Goal: Task Accomplishment & Management: Complete application form

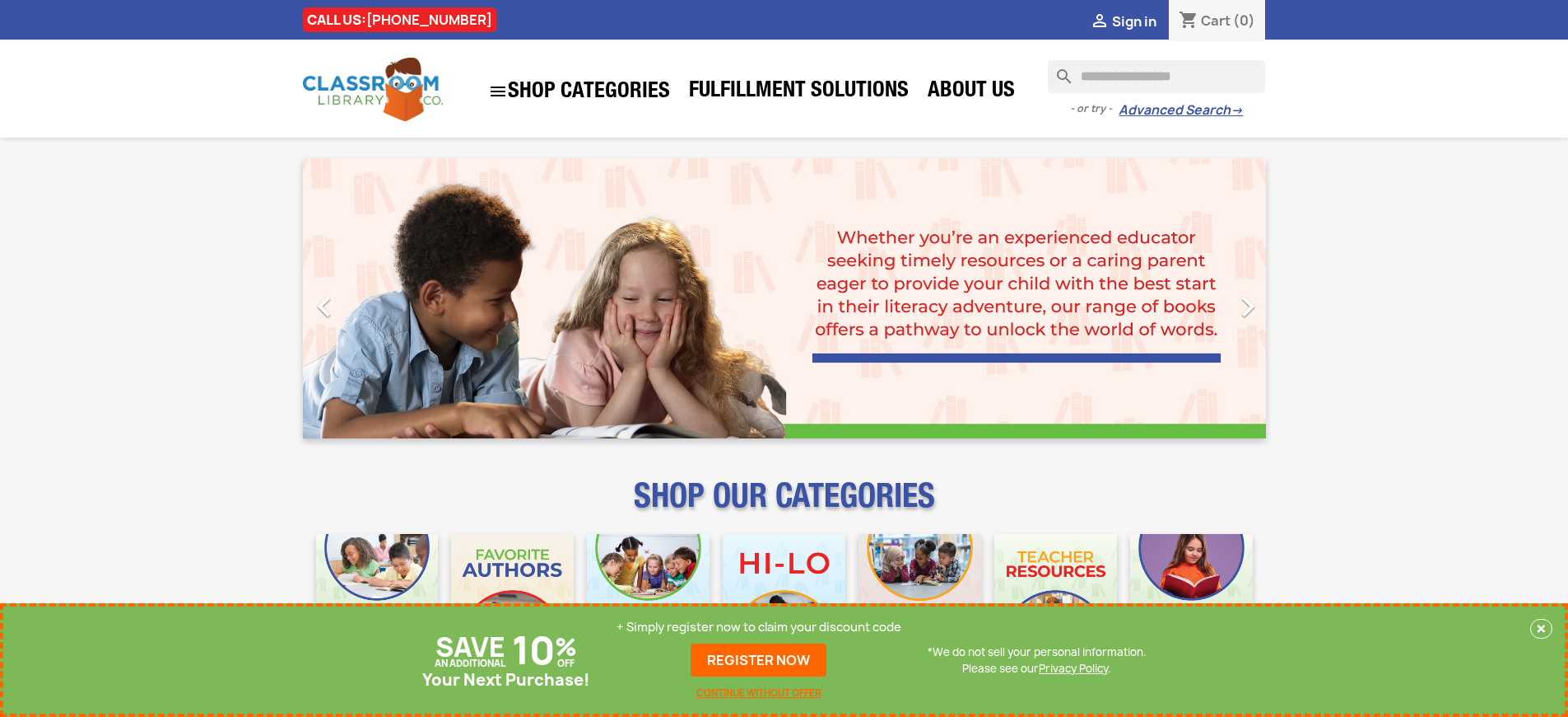
click at [759, 626] on p "+ Simply register now to claim your discount code" at bounding box center [758, 626] width 284 height 17
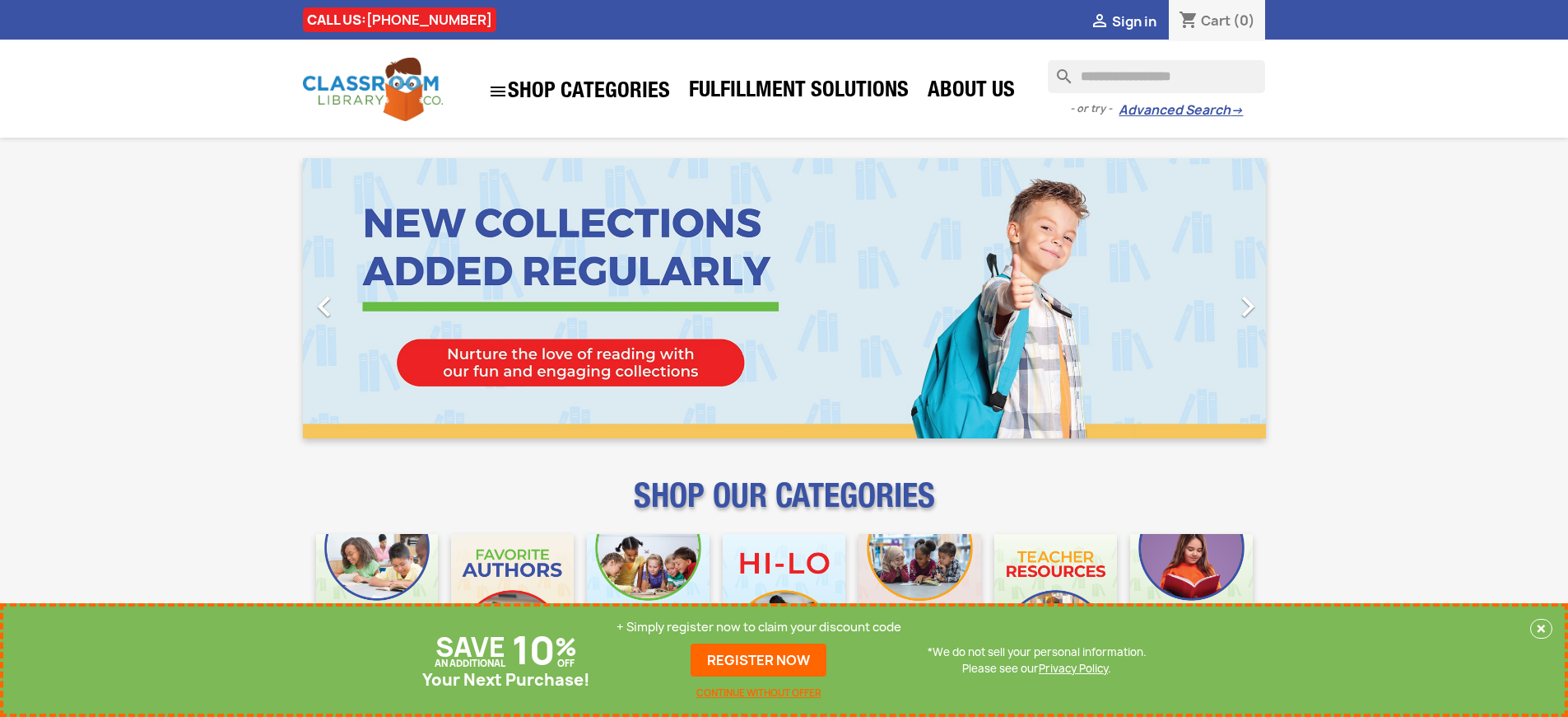
click at [759, 626] on p "+ Simply register now to claim your discount code" at bounding box center [758, 626] width 284 height 17
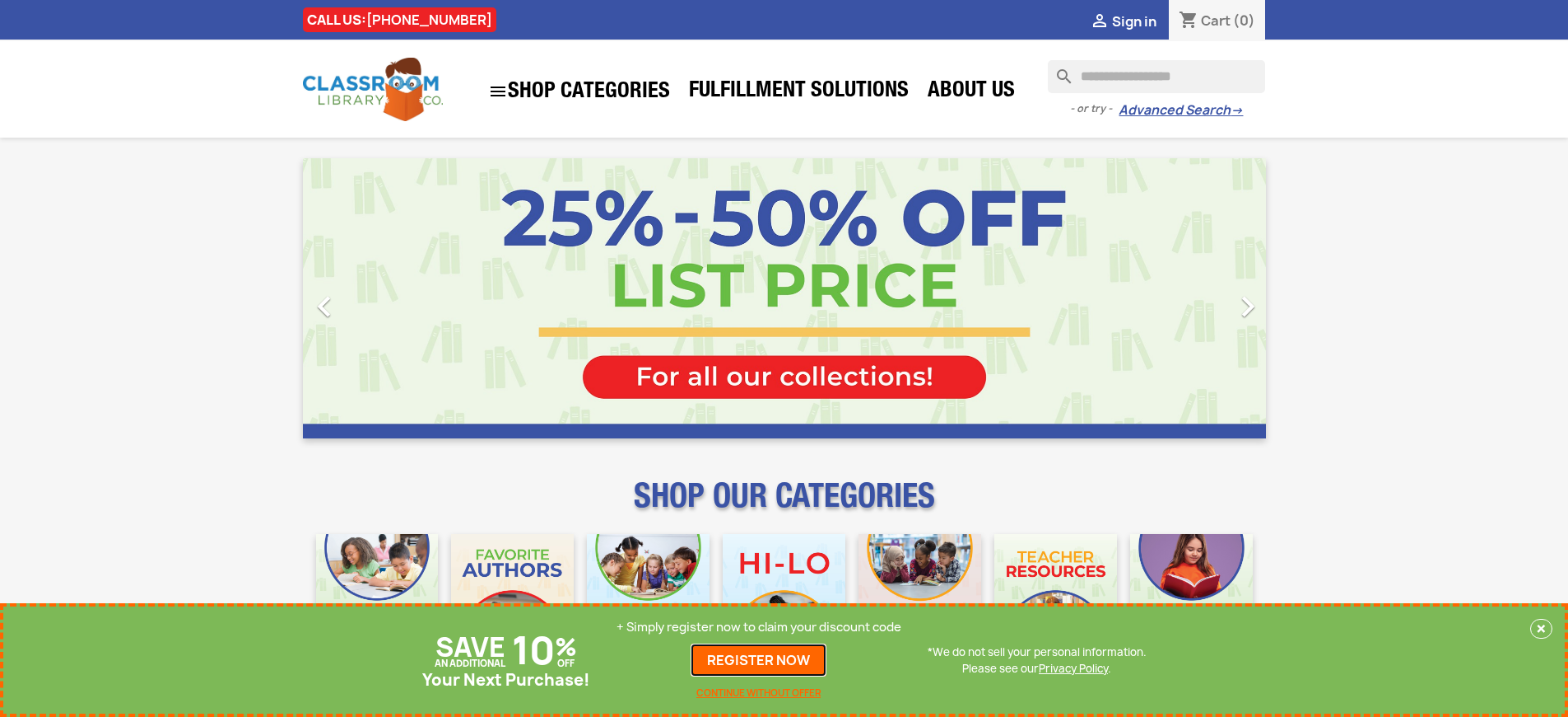
click at [759, 660] on link "REGISTER NOW" at bounding box center [759, 659] width 136 height 33
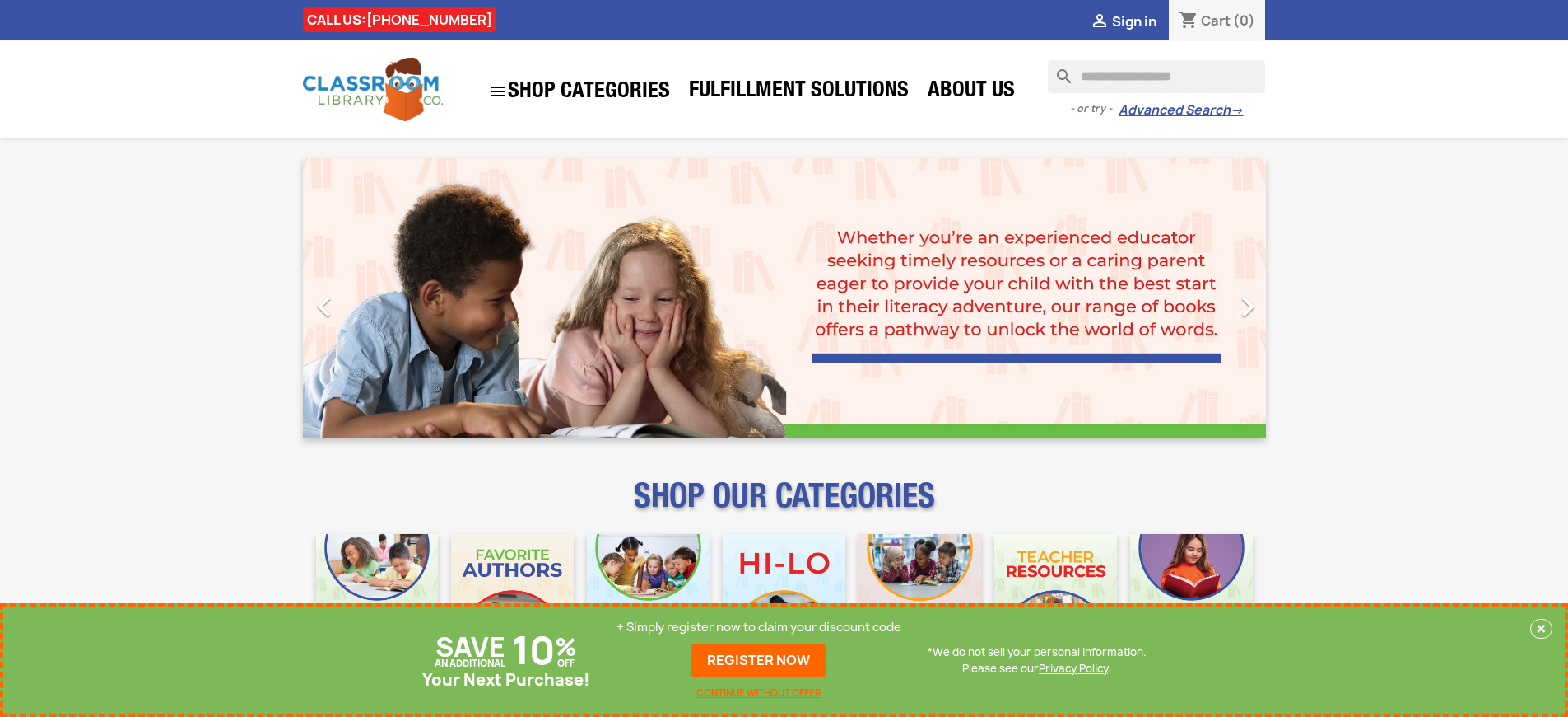
click at [759, 626] on p "+ Simply register now to claim your discount code" at bounding box center [758, 626] width 284 height 17
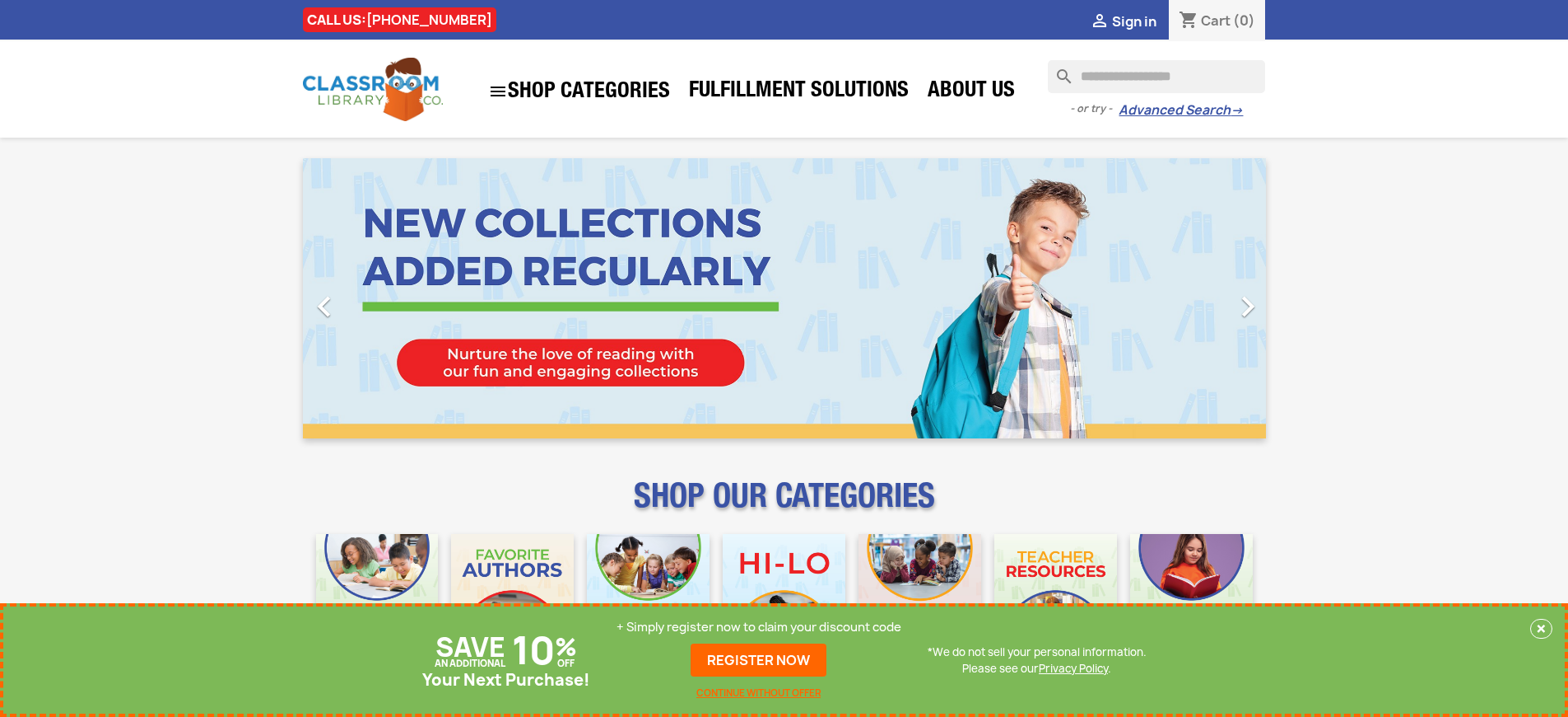
click at [759, 626] on p "+ Simply register now to claim your discount code" at bounding box center [758, 626] width 284 height 17
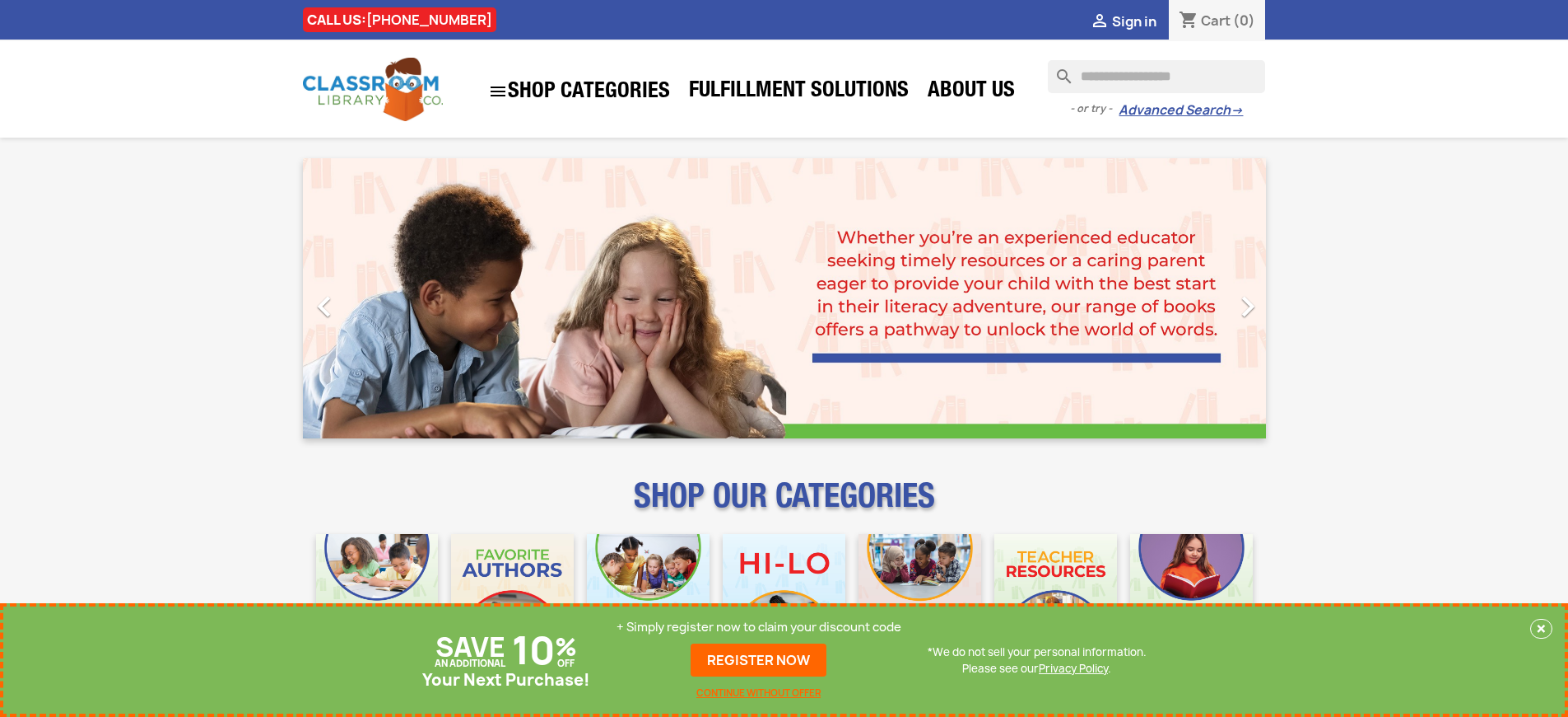
click at [759, 626] on p "+ Simply register now to claim your discount code" at bounding box center [758, 626] width 284 height 17
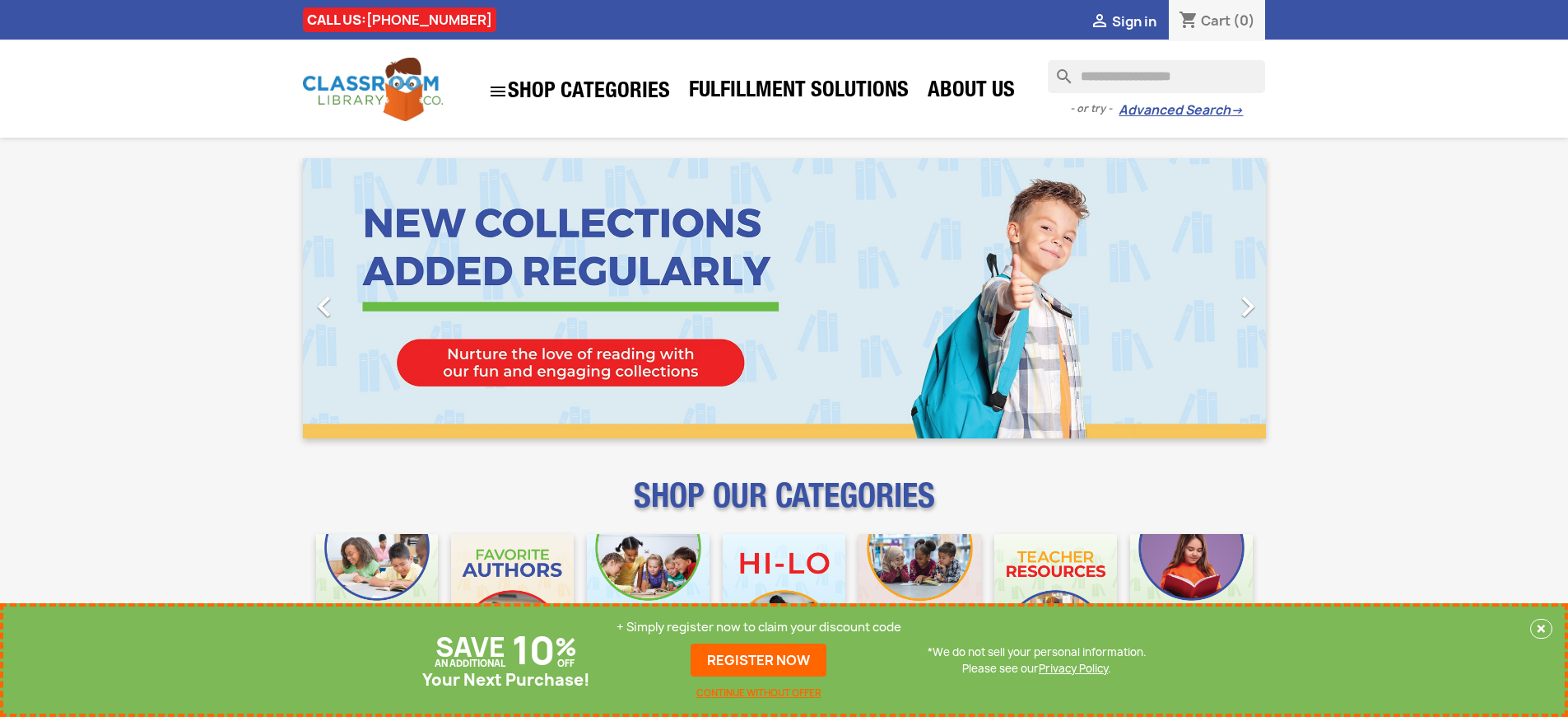
click at [759, 626] on p "+ Simply register now to claim your discount code" at bounding box center [758, 626] width 284 height 17
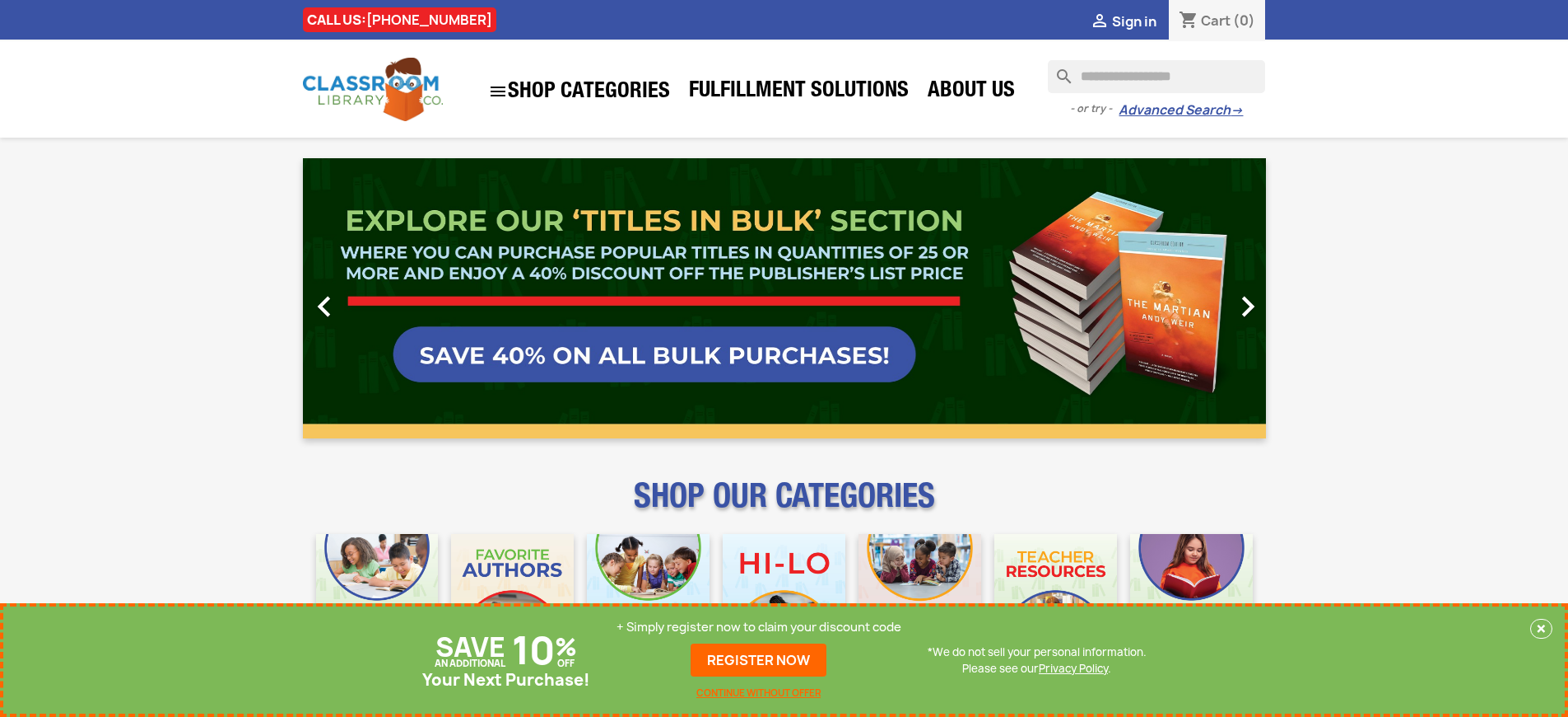
click at [759, 626] on p "+ Simply register now to claim your discount code" at bounding box center [758, 626] width 284 height 17
click at [759, 660] on link "REGISTER NOW" at bounding box center [759, 659] width 136 height 33
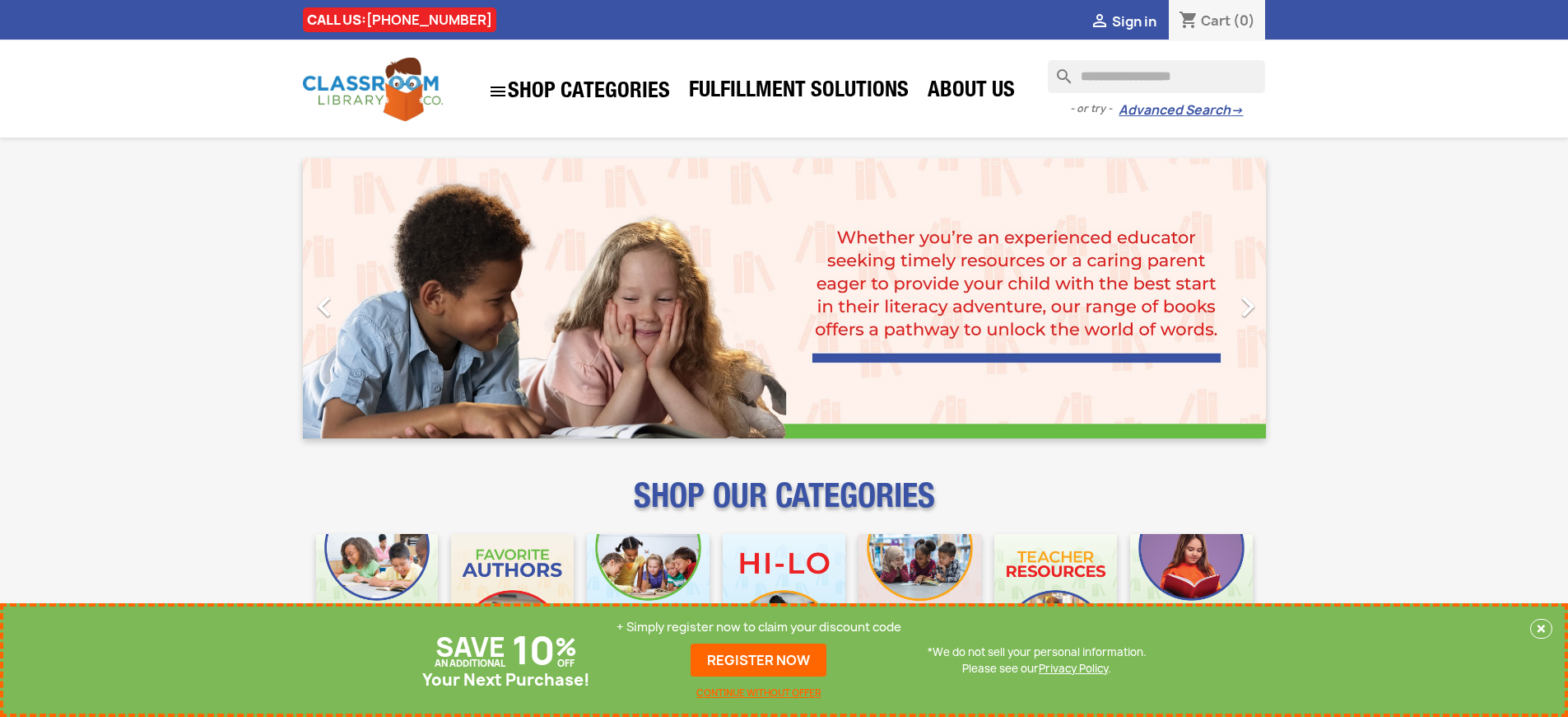
click at [759, 626] on p "+ Simply register now to claim your discount code" at bounding box center [758, 626] width 284 height 17
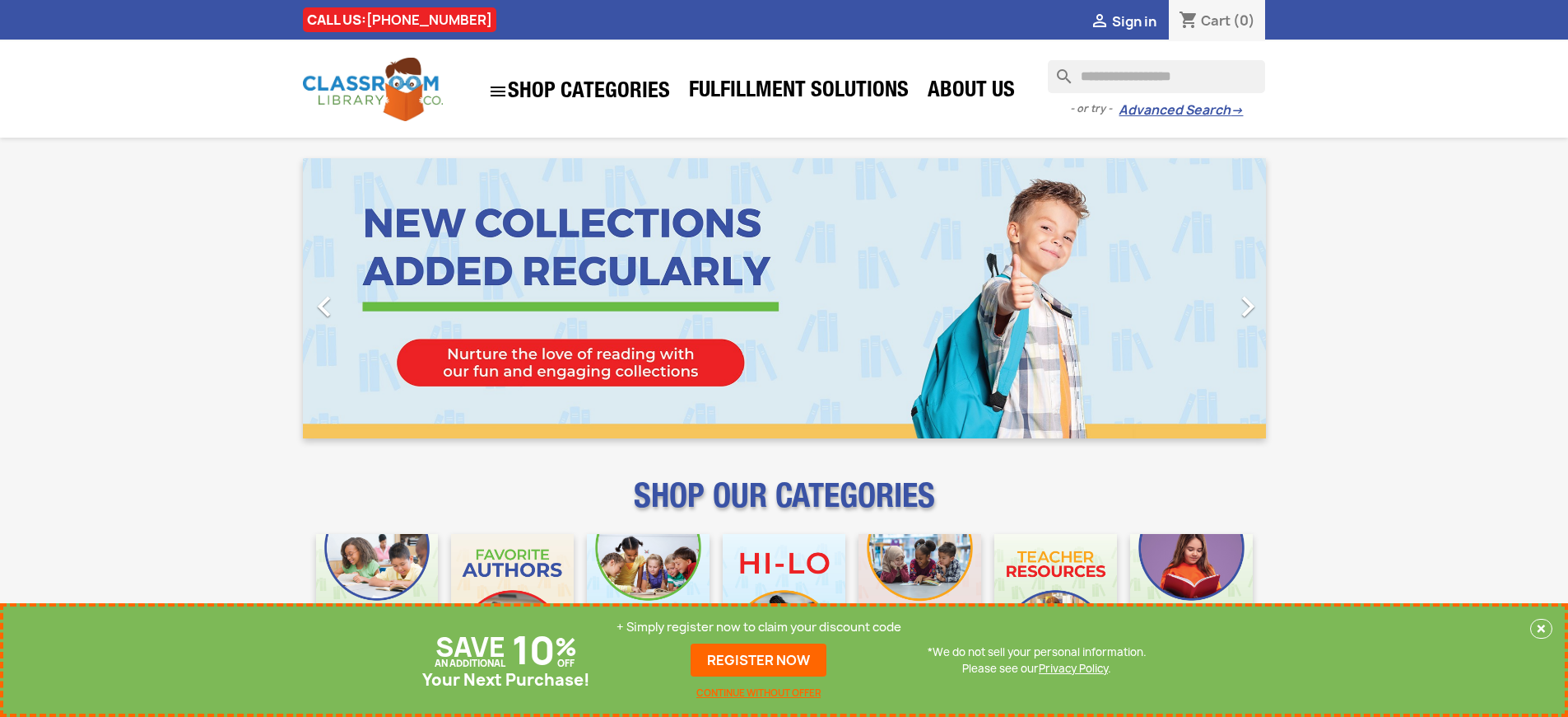
click at [759, 626] on p "+ Simply register now to claim your discount code" at bounding box center [758, 626] width 284 height 17
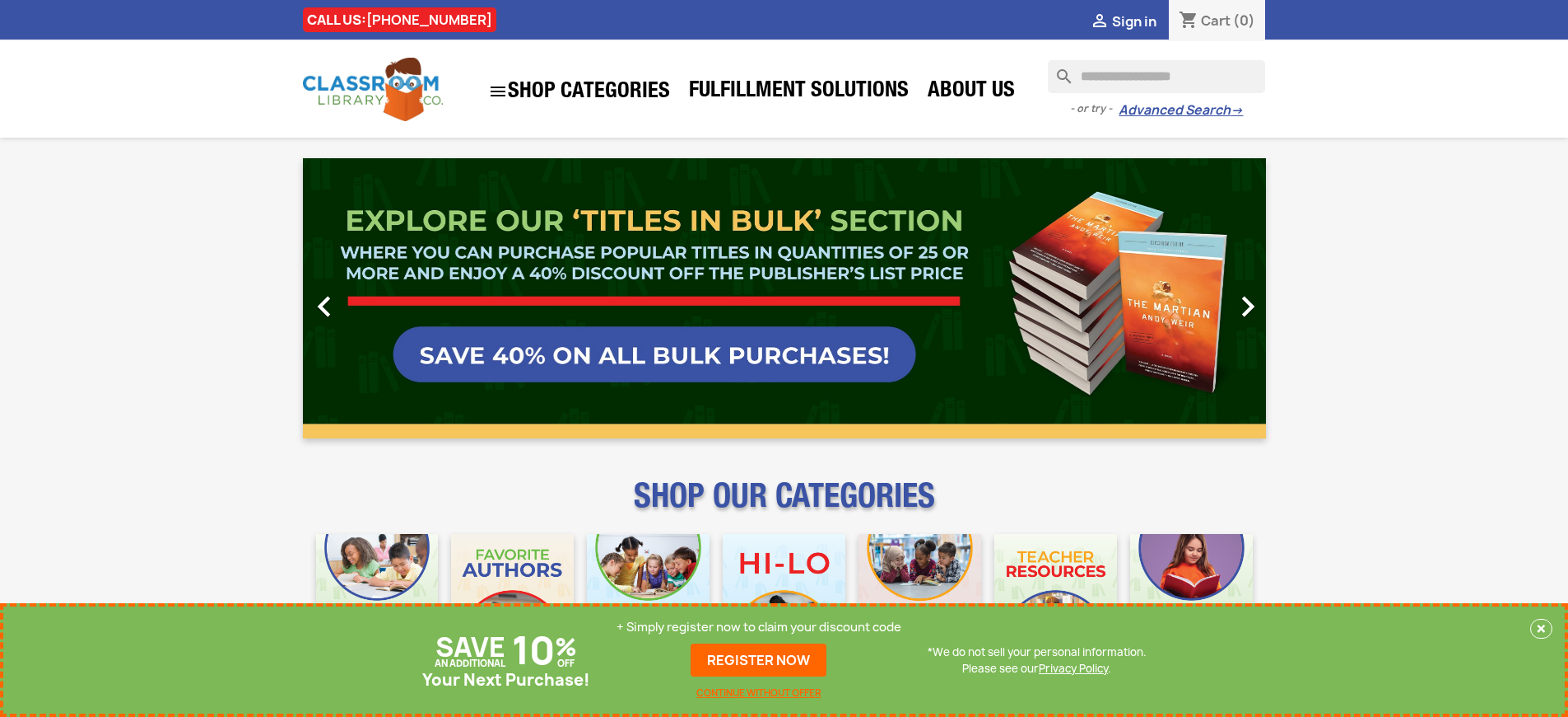
click at [759, 626] on p "+ Simply register now to claim your discount code" at bounding box center [758, 626] width 284 height 17
click at [759, 660] on link "REGISTER NOW" at bounding box center [759, 659] width 136 height 33
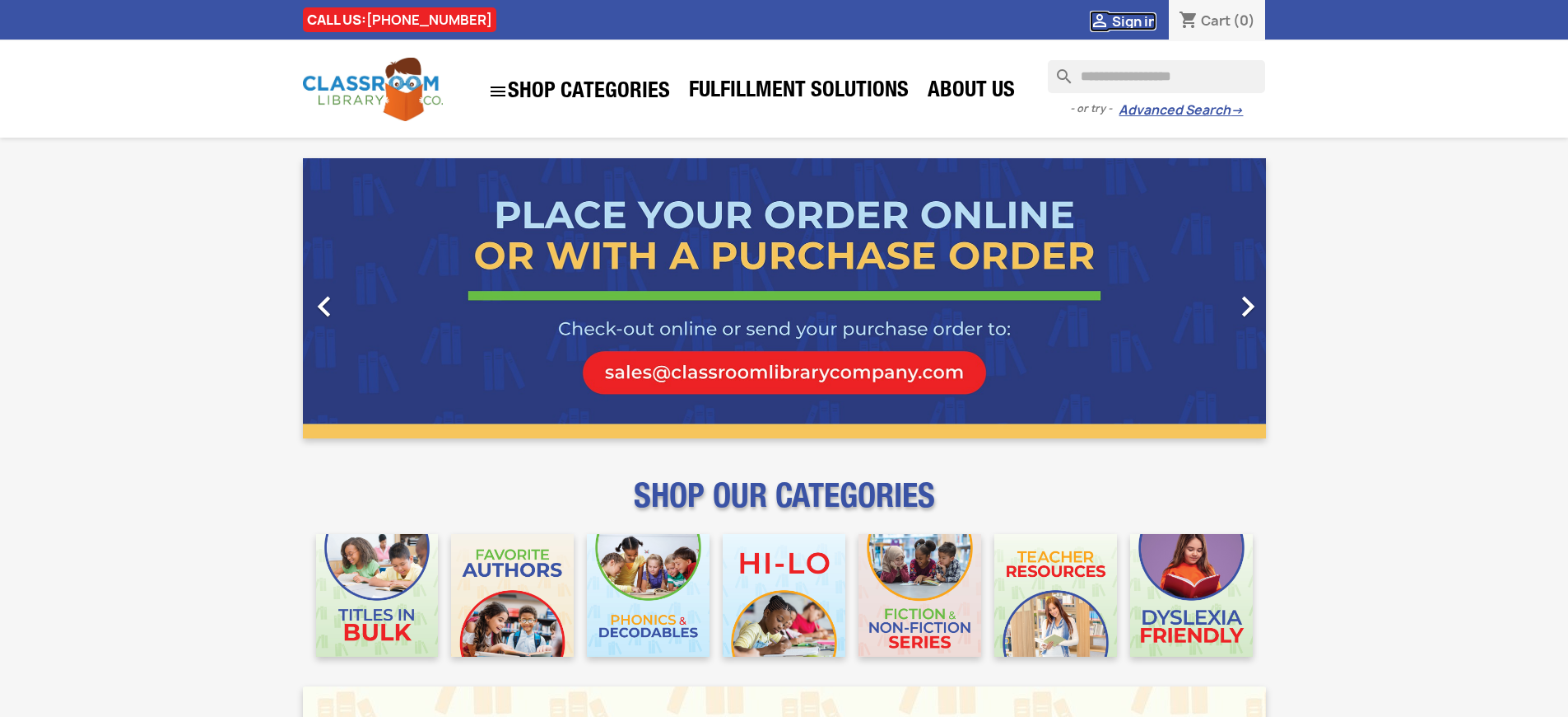
click at [1134, 21] on span "Sign in" at bounding box center [1134, 22] width 44 height 18
